Goal: Task Accomplishment & Management: Manage account settings

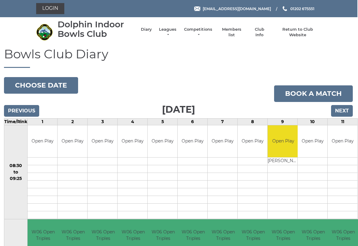
scroll to position [0, 1]
click at [233, 29] on link "Members list" at bounding box center [231, 32] width 25 height 11
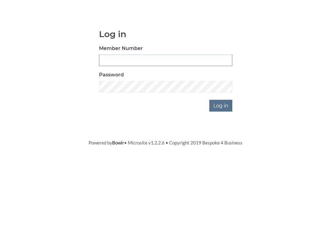
type input "3142"
click at [221, 145] on input "Log in" at bounding box center [220, 151] width 23 height 12
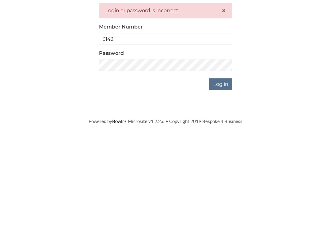
click at [221, 166] on input "Log in" at bounding box center [220, 172] width 23 height 12
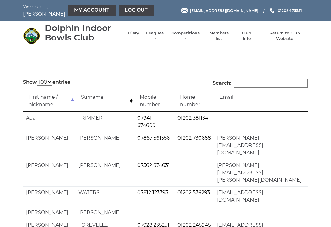
select select "100"
click at [78, 16] on link "My Account" at bounding box center [92, 10] width 48 height 11
click at [76, 13] on link "My Account" at bounding box center [92, 10] width 48 height 11
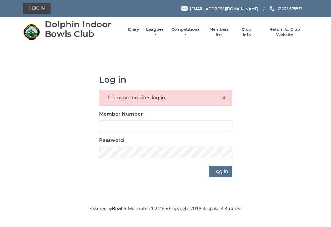
click at [69, 11] on div "Login" at bounding box center [79, 8] width 123 height 11
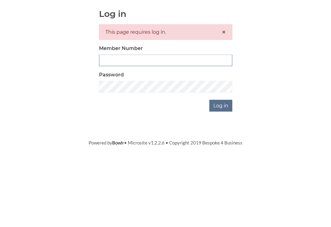
click at [119, 120] on input "Member Number" at bounding box center [165, 126] width 133 height 12
click at [148, 120] on input "Member Number" at bounding box center [165, 126] width 133 height 12
click at [272, 85] on div "Log in This page requires log in. × Member Number Password Log in" at bounding box center [165, 126] width 285 height 103
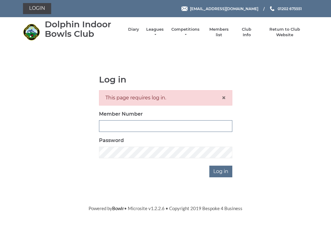
click at [141, 126] on input "Member Number" at bounding box center [165, 126] width 133 height 12
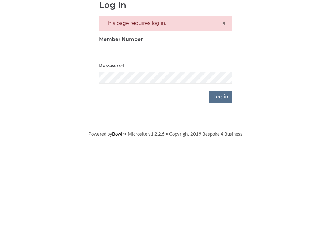
type input "4"
type input "3143"
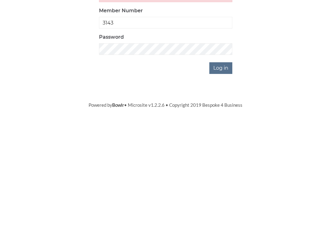
click at [221, 166] on input "Log in" at bounding box center [220, 172] width 23 height 12
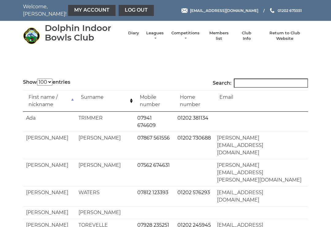
select select "100"
click at [72, 14] on link "My Account" at bounding box center [92, 10] width 48 height 11
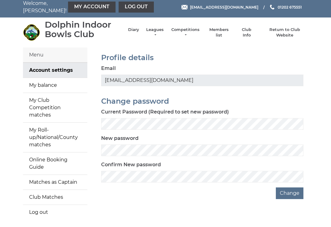
scroll to position [4, 0]
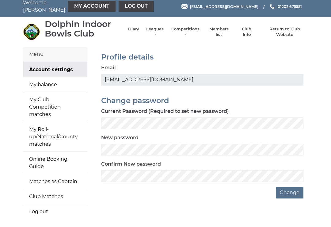
click at [38, 82] on link "My balance" at bounding box center [55, 84] width 64 height 15
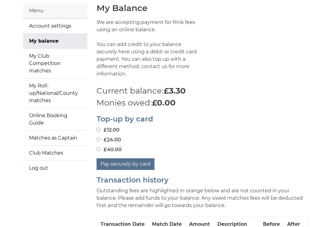
scroll to position [48, 0]
